Goal: Use online tool/utility: Use online tool/utility

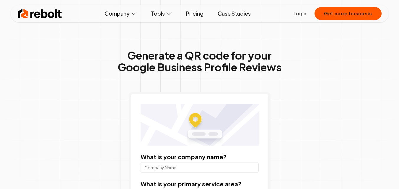
scroll to position [111, 0]
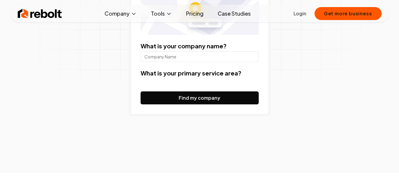
click at [188, 56] on input "What is your company name?" at bounding box center [200, 56] width 118 height 11
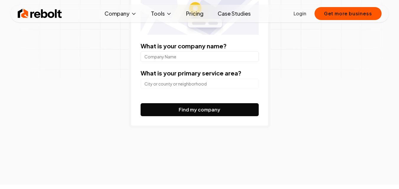
paste input "Cheesy Sensation $ (Pizza, Pasta, Sandwiches And Wings)"
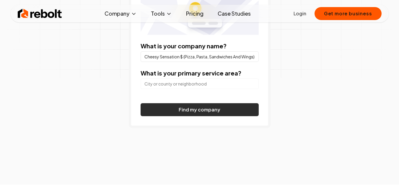
type input "Cheesy Sensation $ (Pizza, Pasta, Sandwiches And Wings)"
click at [173, 108] on button "Find my company" at bounding box center [200, 109] width 118 height 13
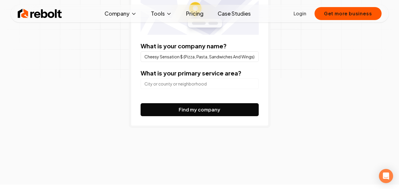
click at [180, 83] on input "search" at bounding box center [200, 84] width 118 height 11
paste input "[STREET_ADDRESS]"
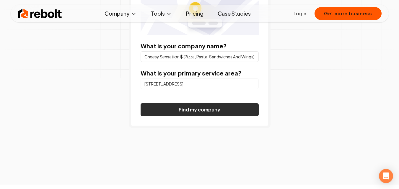
type input "[STREET_ADDRESS]"
click at [182, 112] on button "Find my company" at bounding box center [200, 109] width 118 height 13
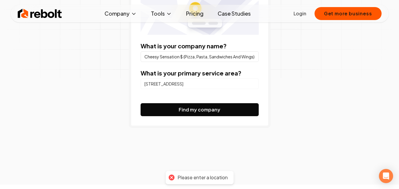
click at [198, 87] on input "[STREET_ADDRESS]" at bounding box center [200, 84] width 118 height 11
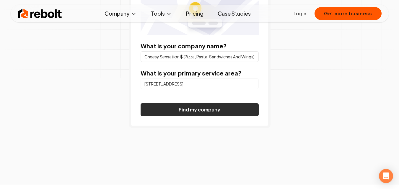
click at [199, 110] on button "Find my company" at bounding box center [200, 109] width 118 height 13
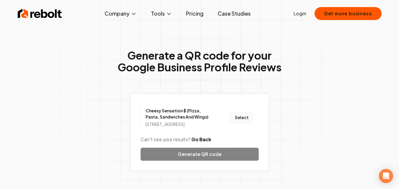
click at [241, 121] on button "Select" at bounding box center [242, 118] width 24 height 11
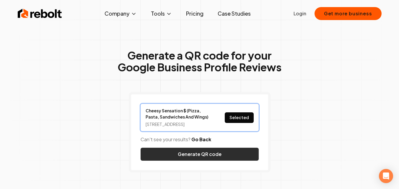
click at [207, 159] on button "Generate QR code" at bounding box center [200, 154] width 118 height 13
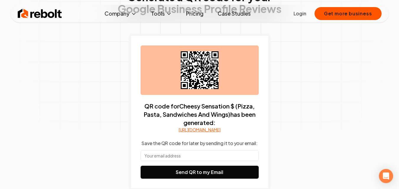
scroll to position [54, 0]
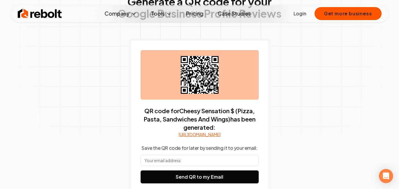
drag, startPoint x: 205, startPoint y: 70, endPoint x: 160, endPoint y: 168, distance: 108.7
click at [160, 166] on input "text" at bounding box center [200, 160] width 118 height 11
type input "[EMAIL_ADDRESS][DOMAIN_NAME]"
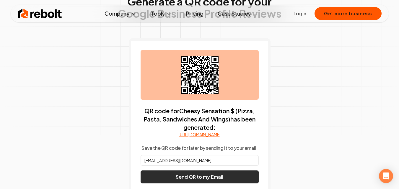
click at [194, 182] on button "Send QR to my Email" at bounding box center [200, 177] width 118 height 13
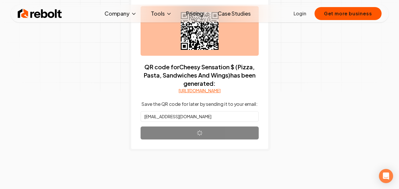
scroll to position [68, 0]
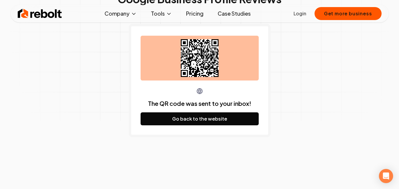
click at [301, 105] on div "Generate a QR code for your Google Business Profile Reviews The QR code was sen…" at bounding box center [199, 71] width 303 height 246
drag, startPoint x: 197, startPoint y: 46, endPoint x: 187, endPoint y: 178, distance: 131.8
click at [187, 178] on div "Generate a QR code for your Google Business Profile Reviews The QR code was sen…" at bounding box center [199, 71] width 303 height 246
